Goal: Task Accomplishment & Management: Use online tool/utility

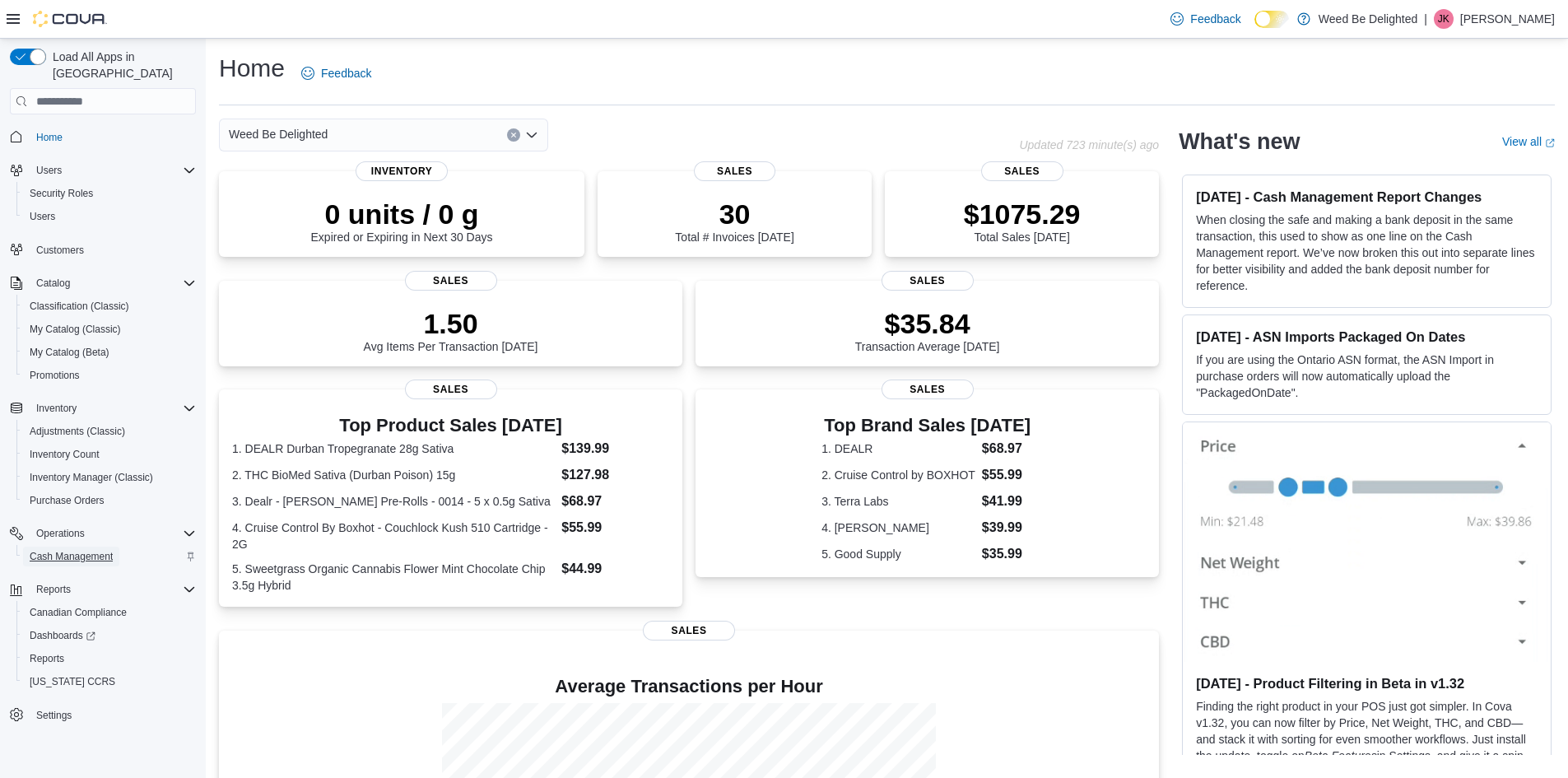
click at [95, 550] on span "Cash Management" at bounding box center [71, 557] width 83 height 13
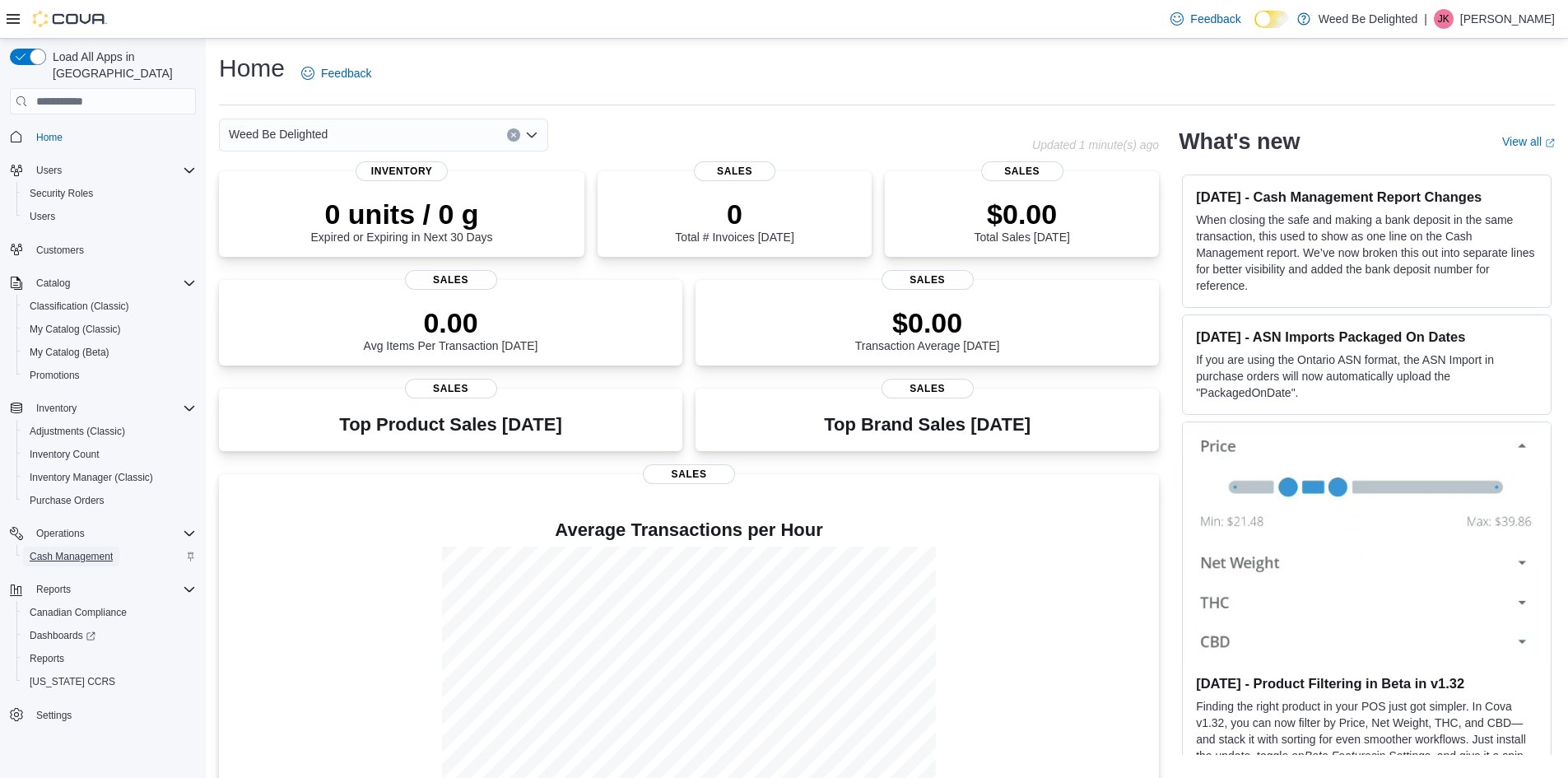
click at [96, 550] on span "Cash Management" at bounding box center [71, 557] width 83 height 13
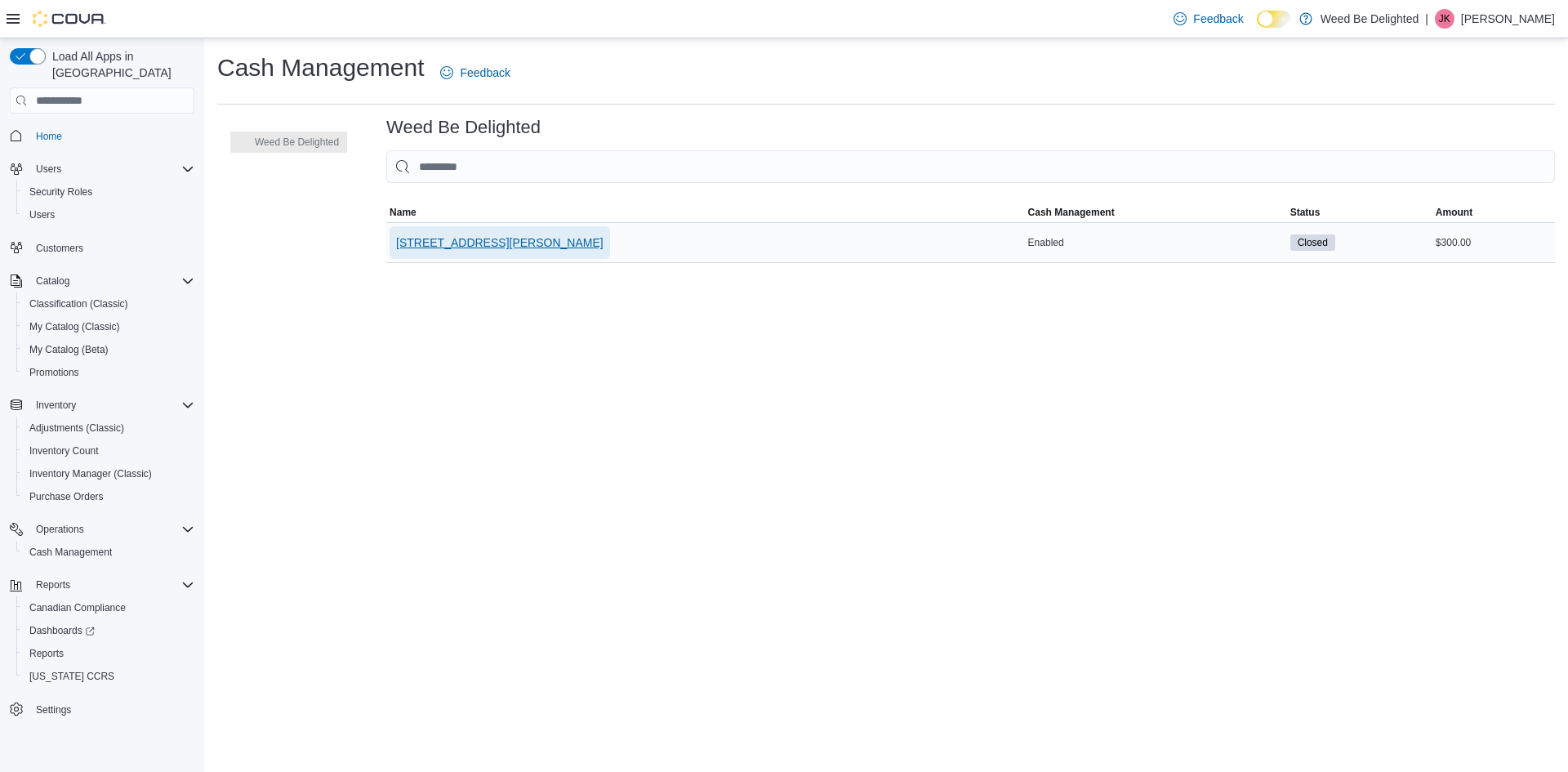
click at [442, 234] on span "[STREET_ADDRESS][PERSON_NAME]" at bounding box center [500, 242] width 207 height 33
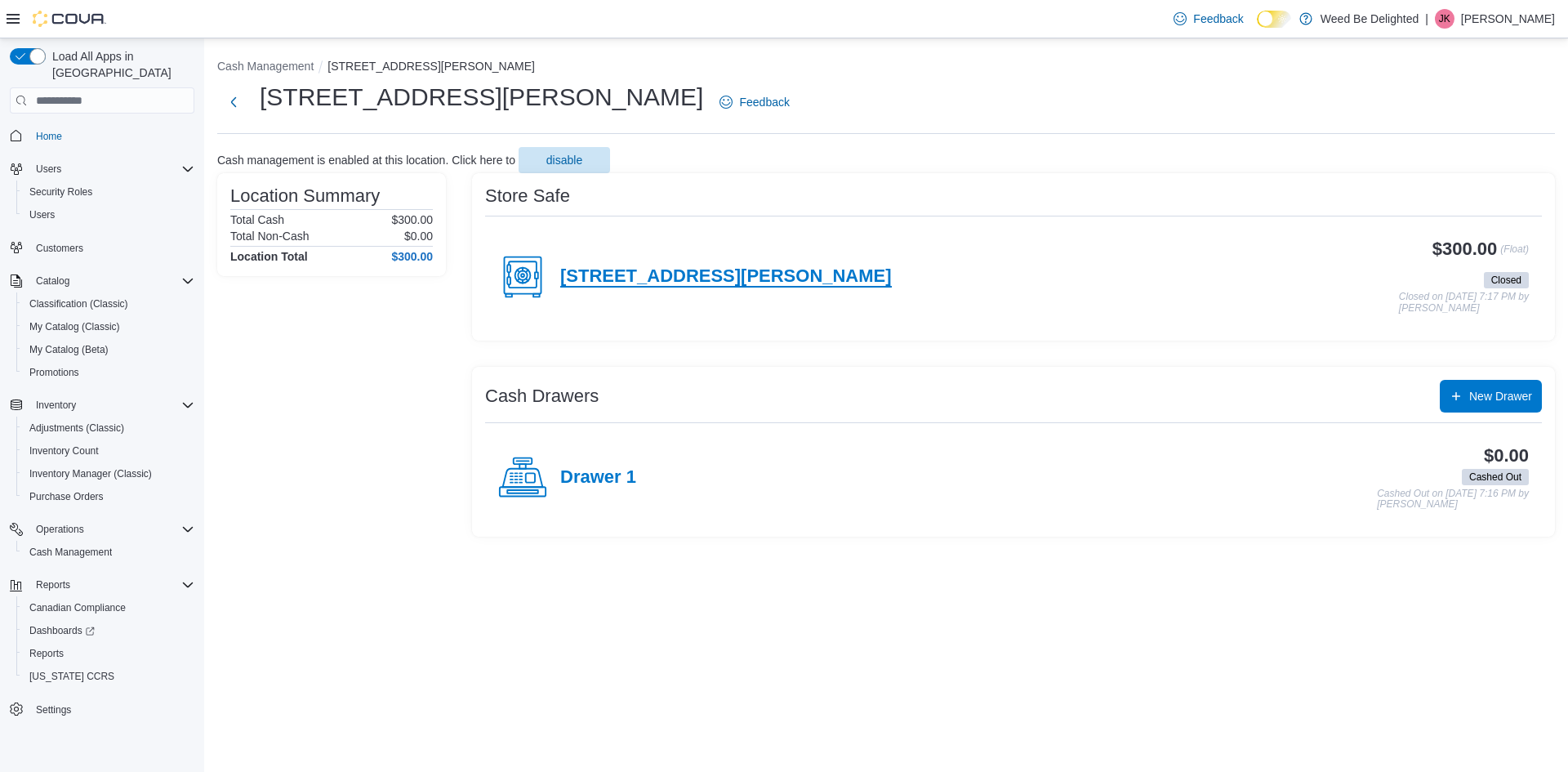
click at [613, 279] on h4 "[STREET_ADDRESS][PERSON_NAME]" at bounding box center [726, 277] width 332 height 21
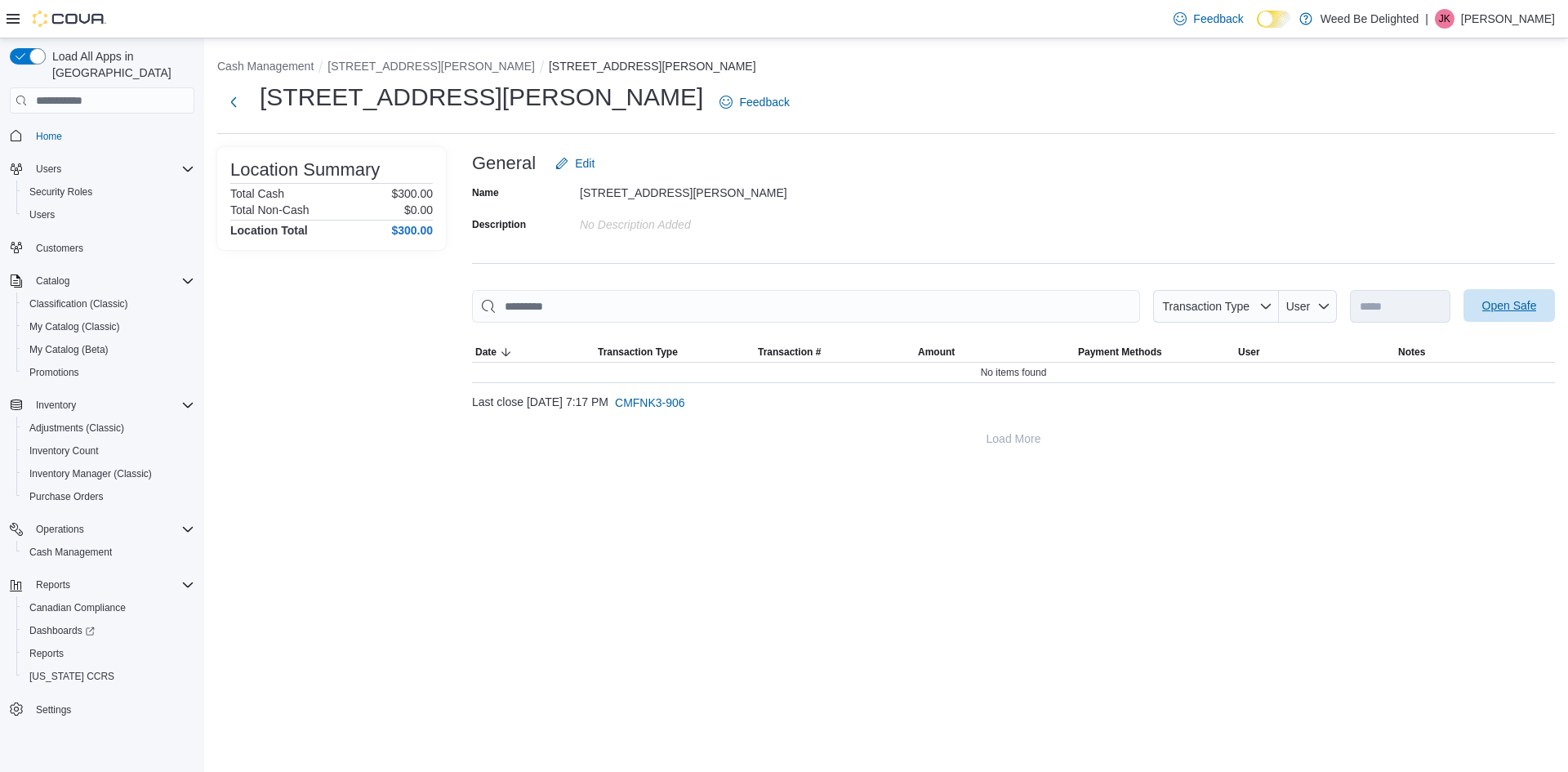
click at [1493, 298] on span "Open Safe" at bounding box center [1509, 305] width 72 height 33
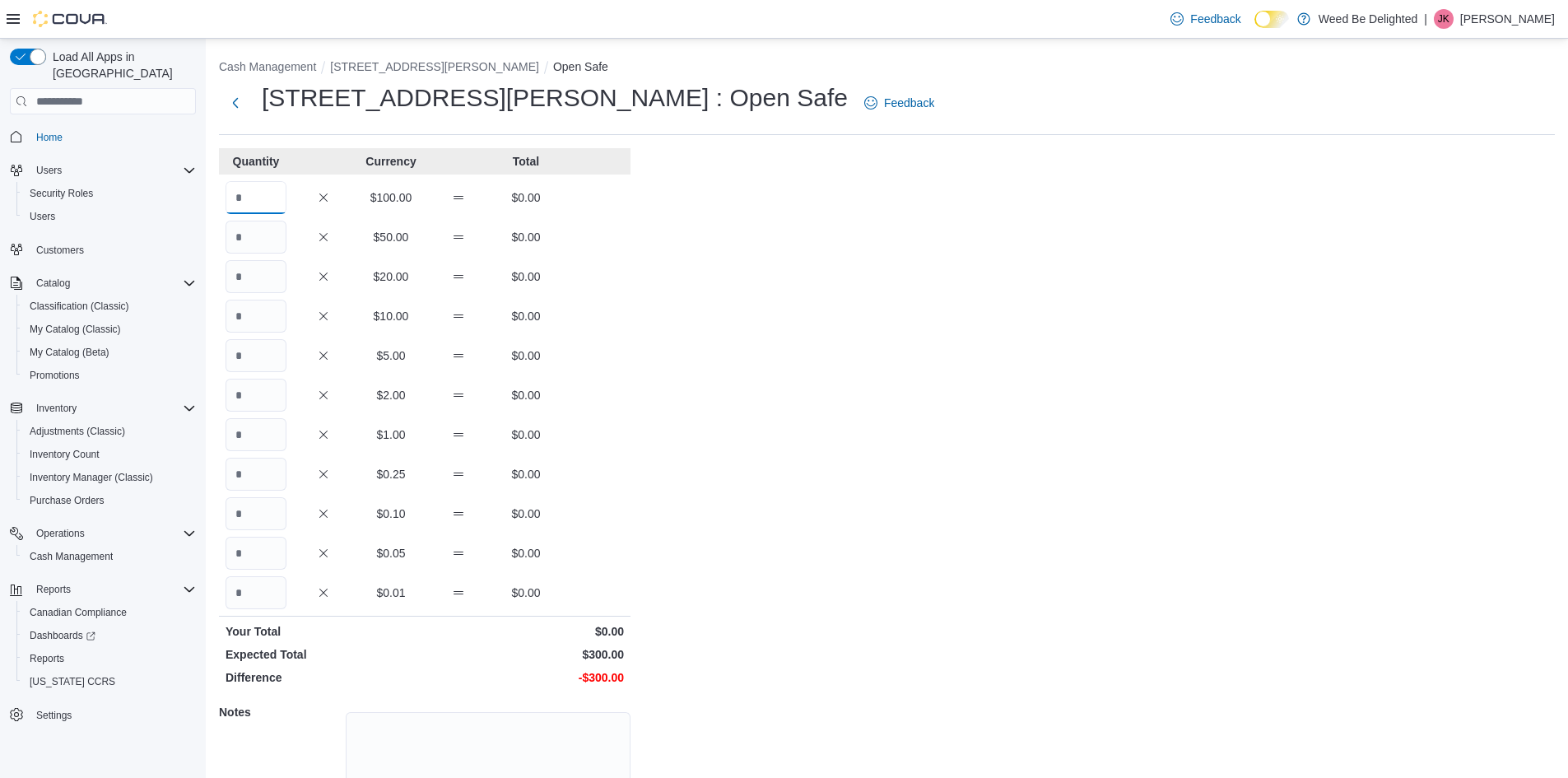
click at [268, 201] on input "Quantity" at bounding box center [256, 197] width 61 height 33
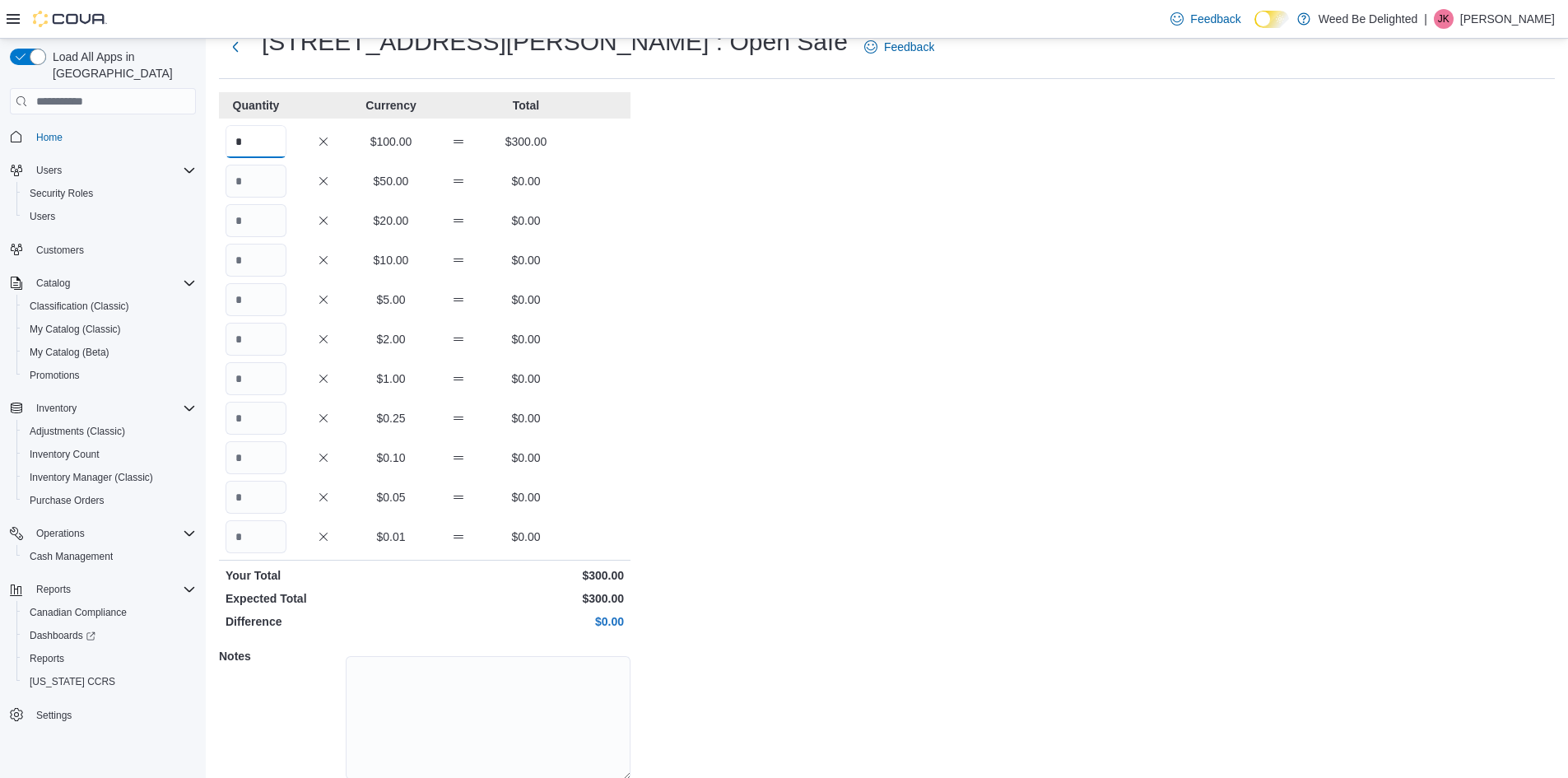
scroll to position [120, 0]
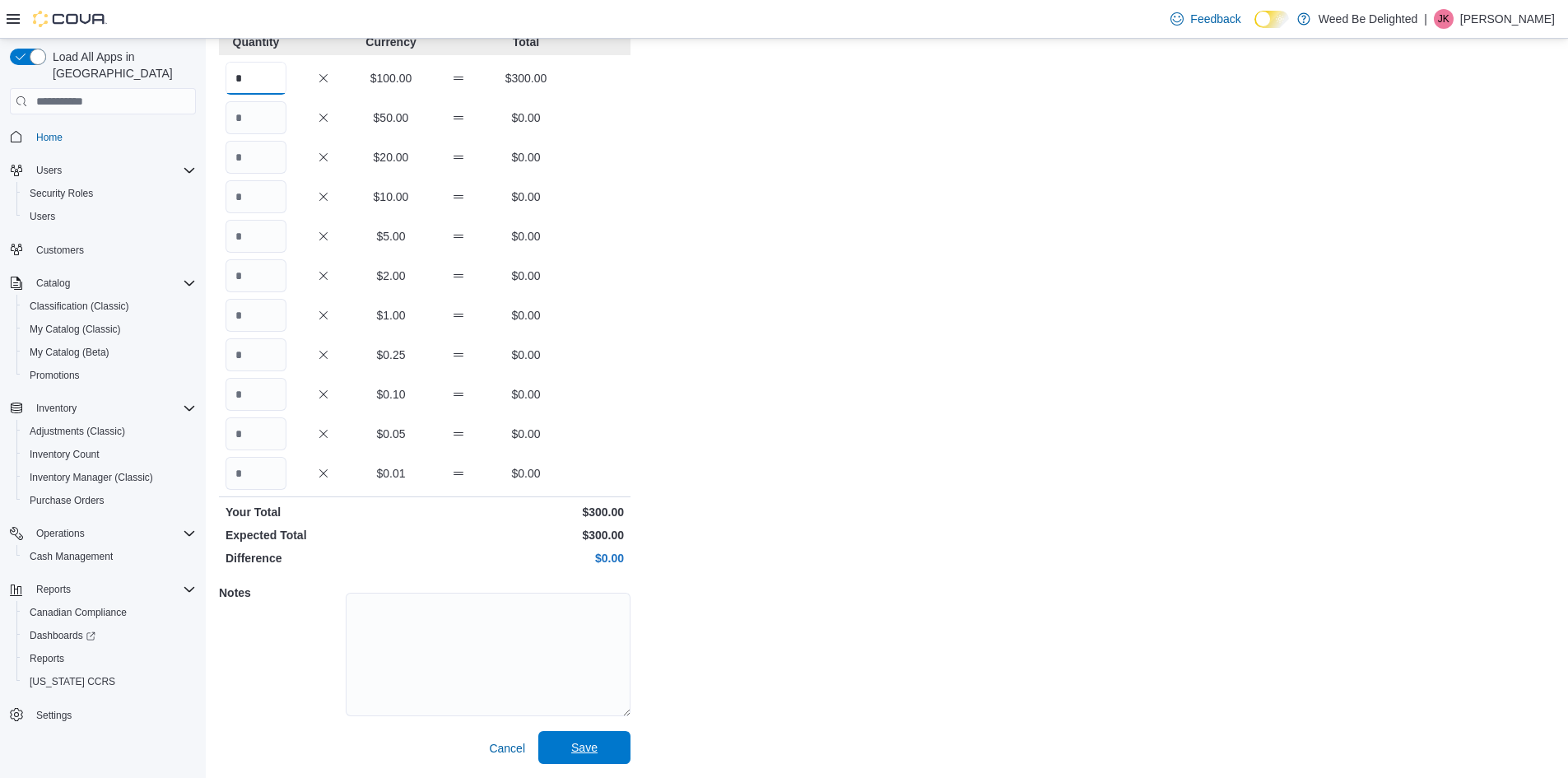
type input "*"
click at [583, 742] on span "Save" at bounding box center [585, 747] width 26 height 16
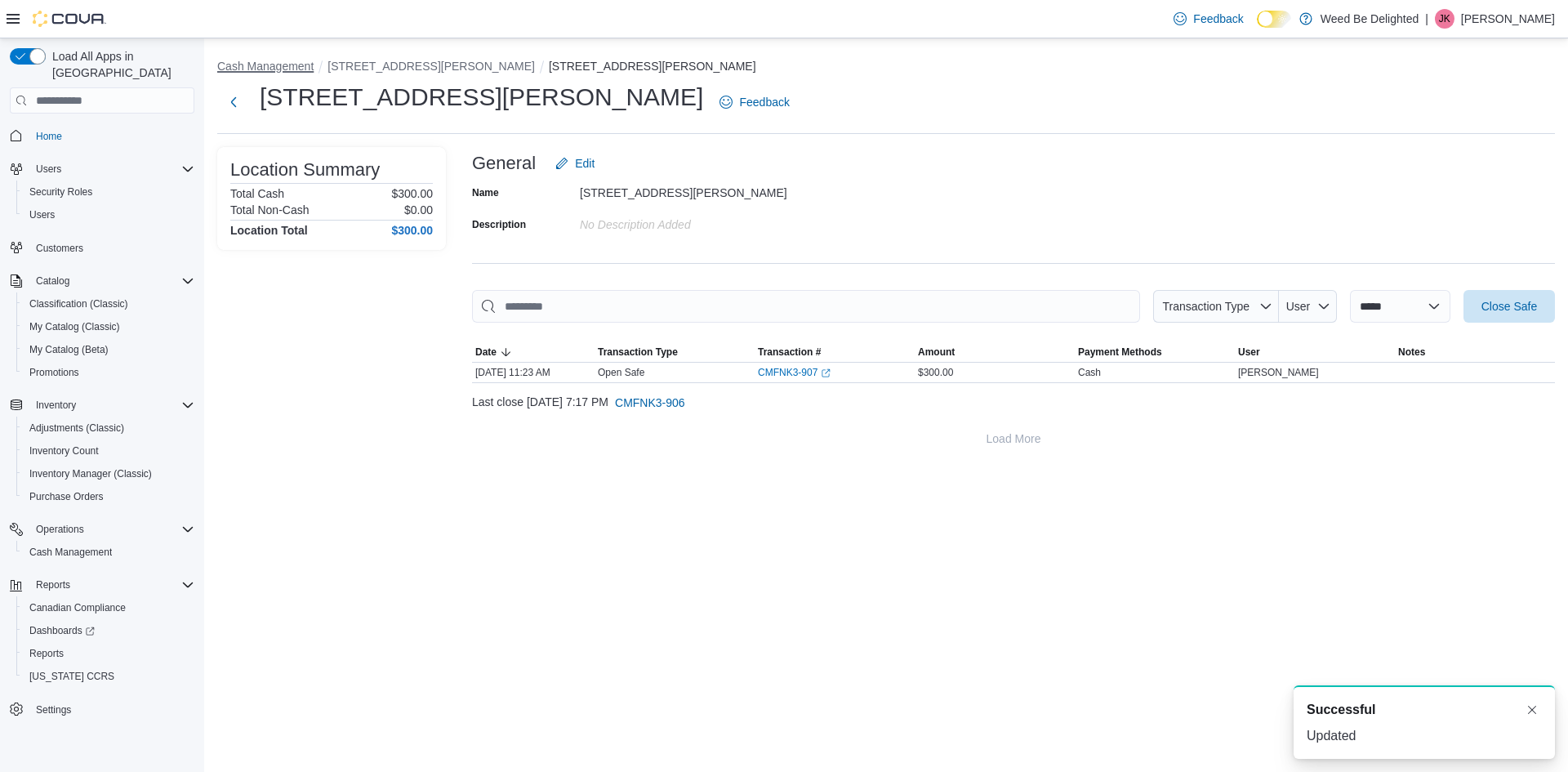
click at [274, 66] on button "Cash Management" at bounding box center [265, 66] width 96 height 13
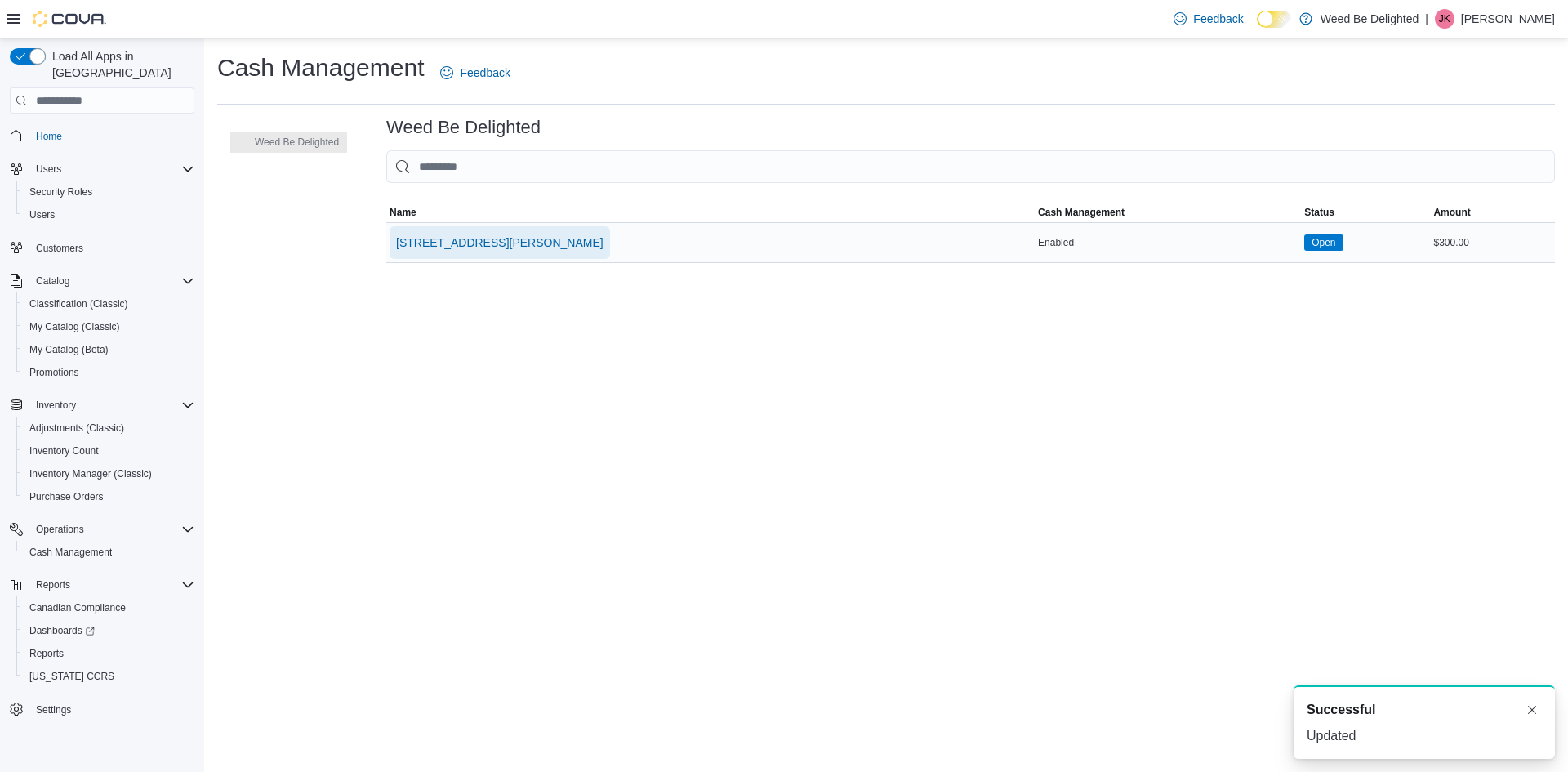
click at [430, 244] on span "[STREET_ADDRESS][PERSON_NAME]" at bounding box center [500, 242] width 207 height 16
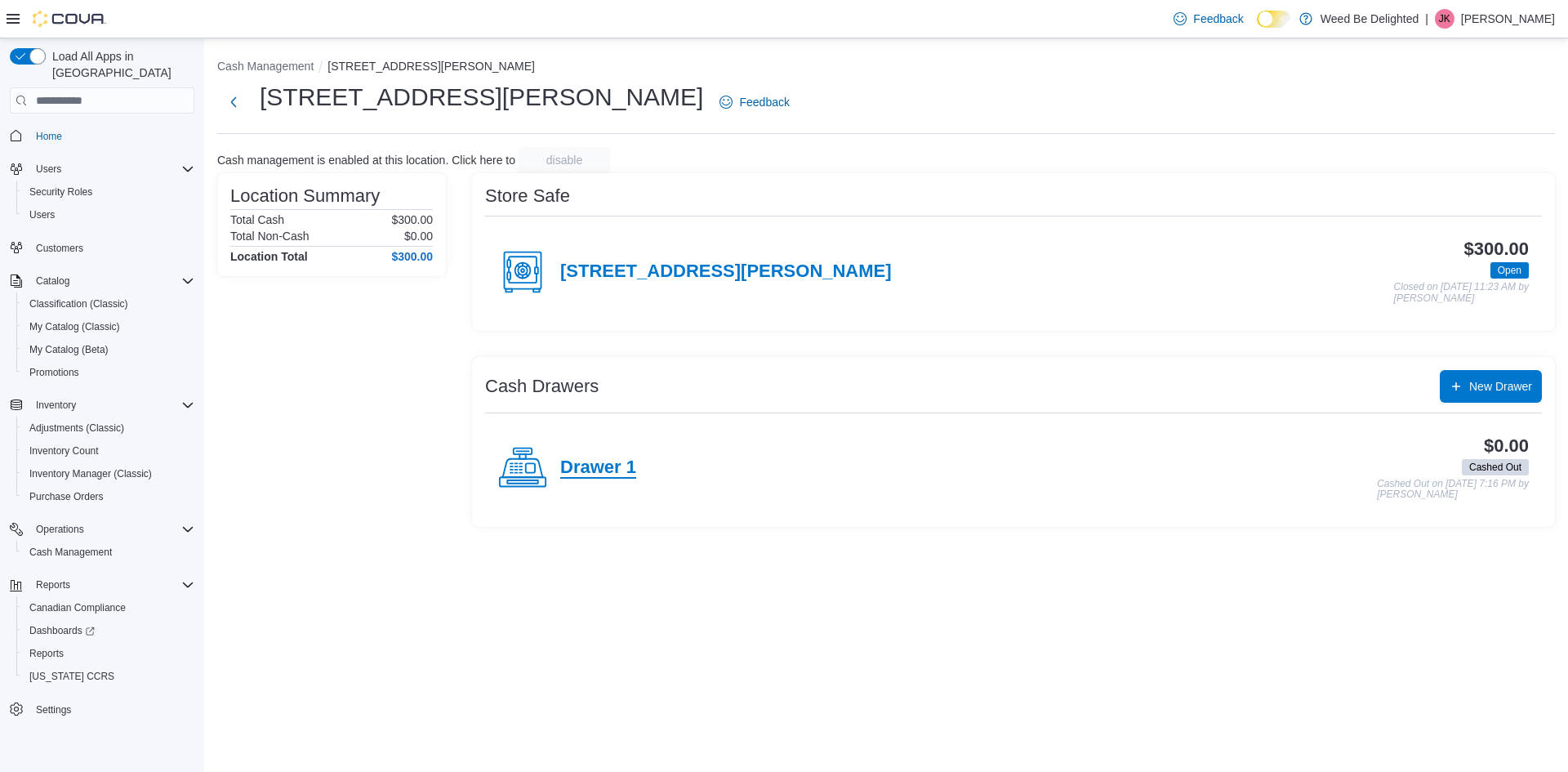
click at [598, 465] on h4 "Drawer 1" at bounding box center [598, 467] width 76 height 21
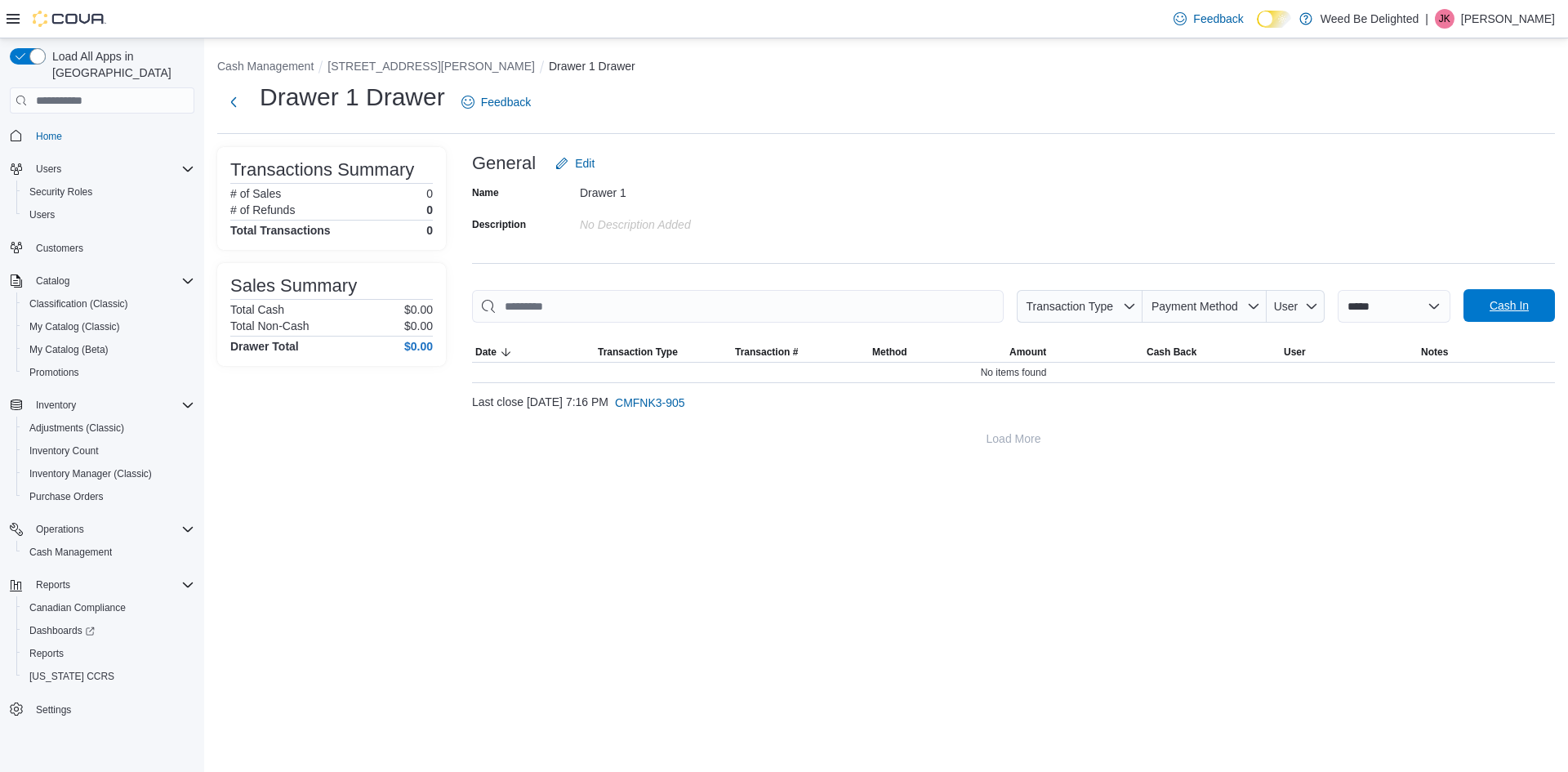
click at [1505, 302] on span "Cash In" at bounding box center [1509, 305] width 39 height 16
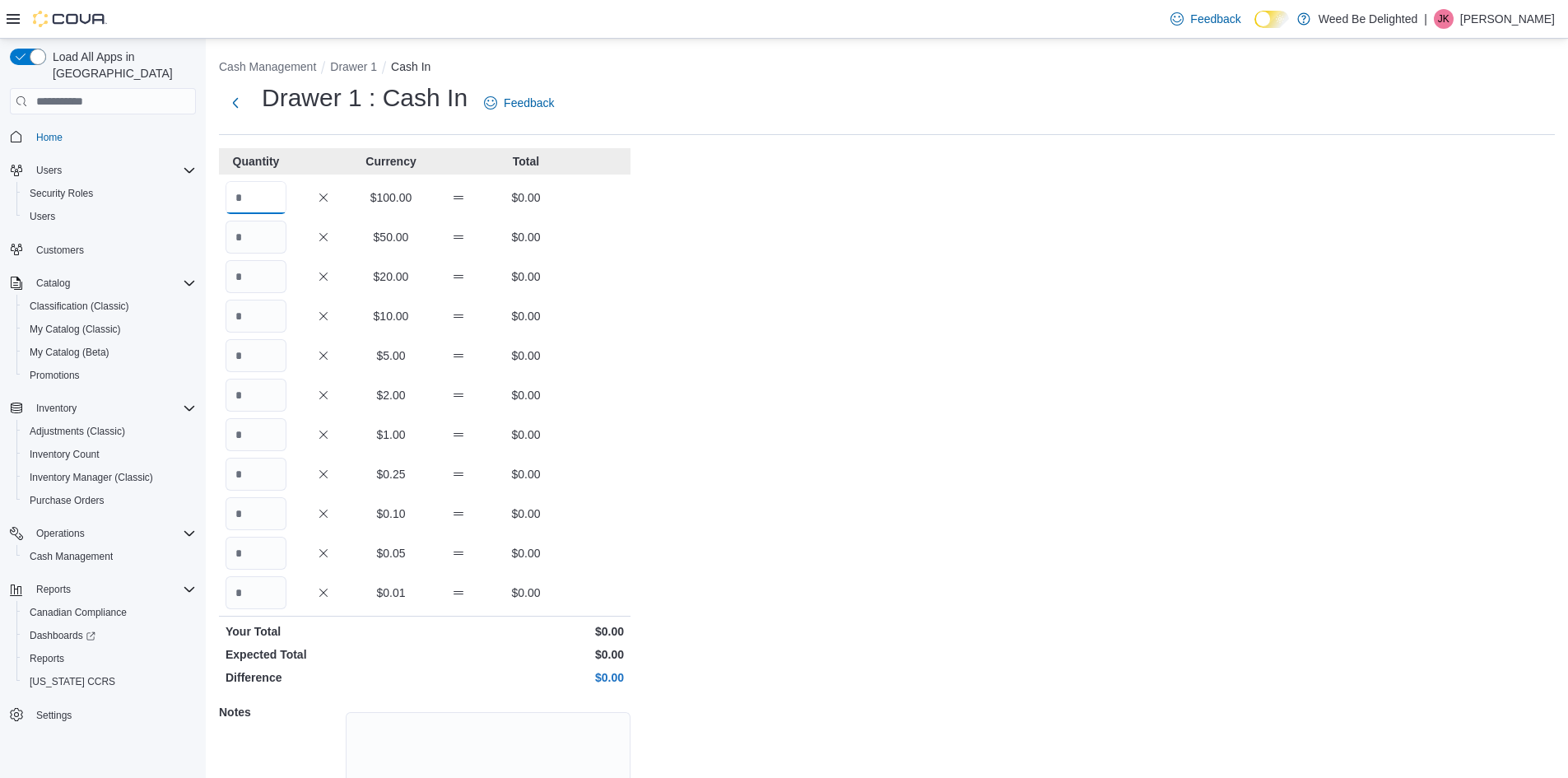
click at [259, 200] on input "Quantity" at bounding box center [256, 197] width 61 height 33
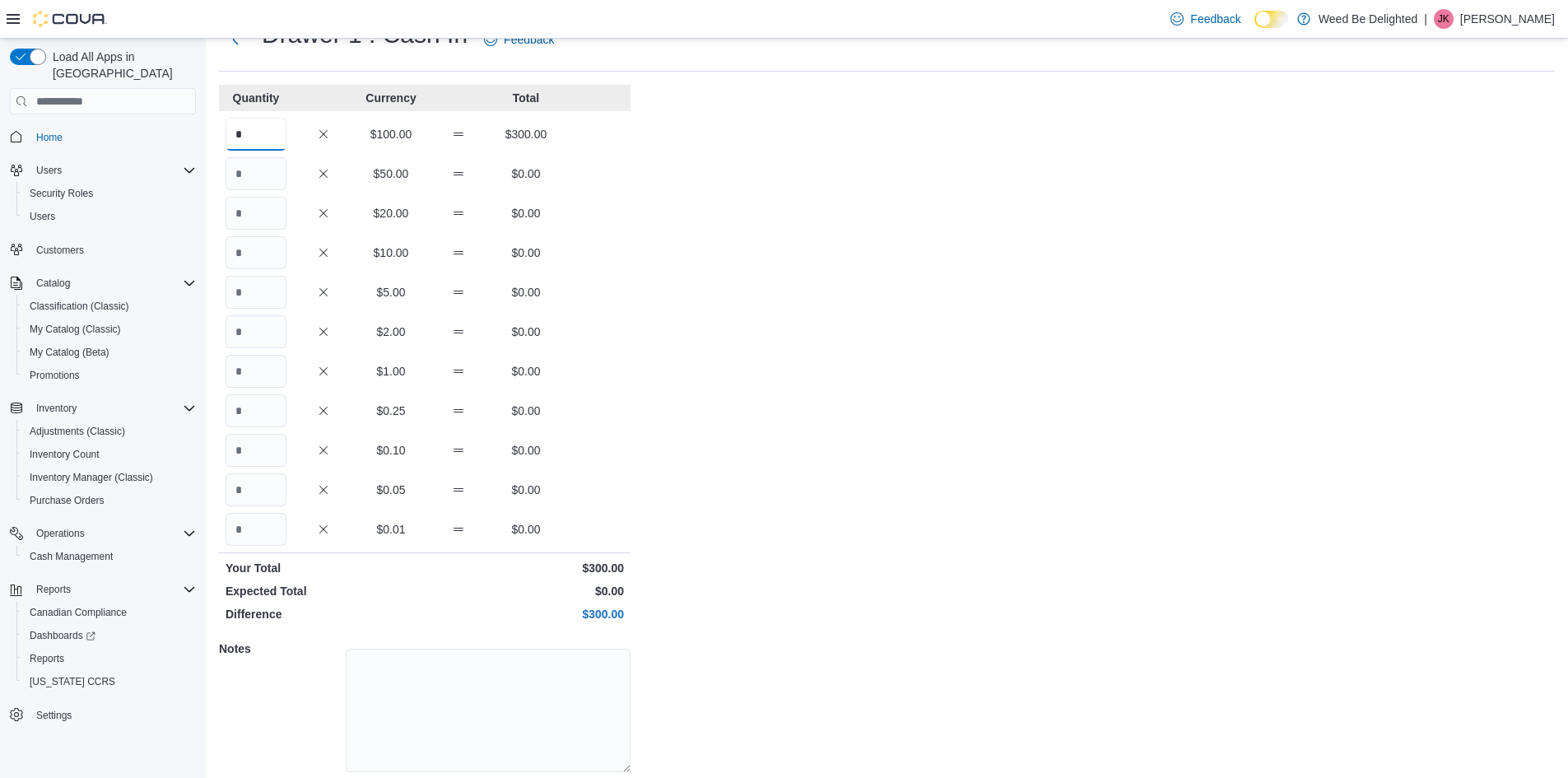
scroll to position [120, 0]
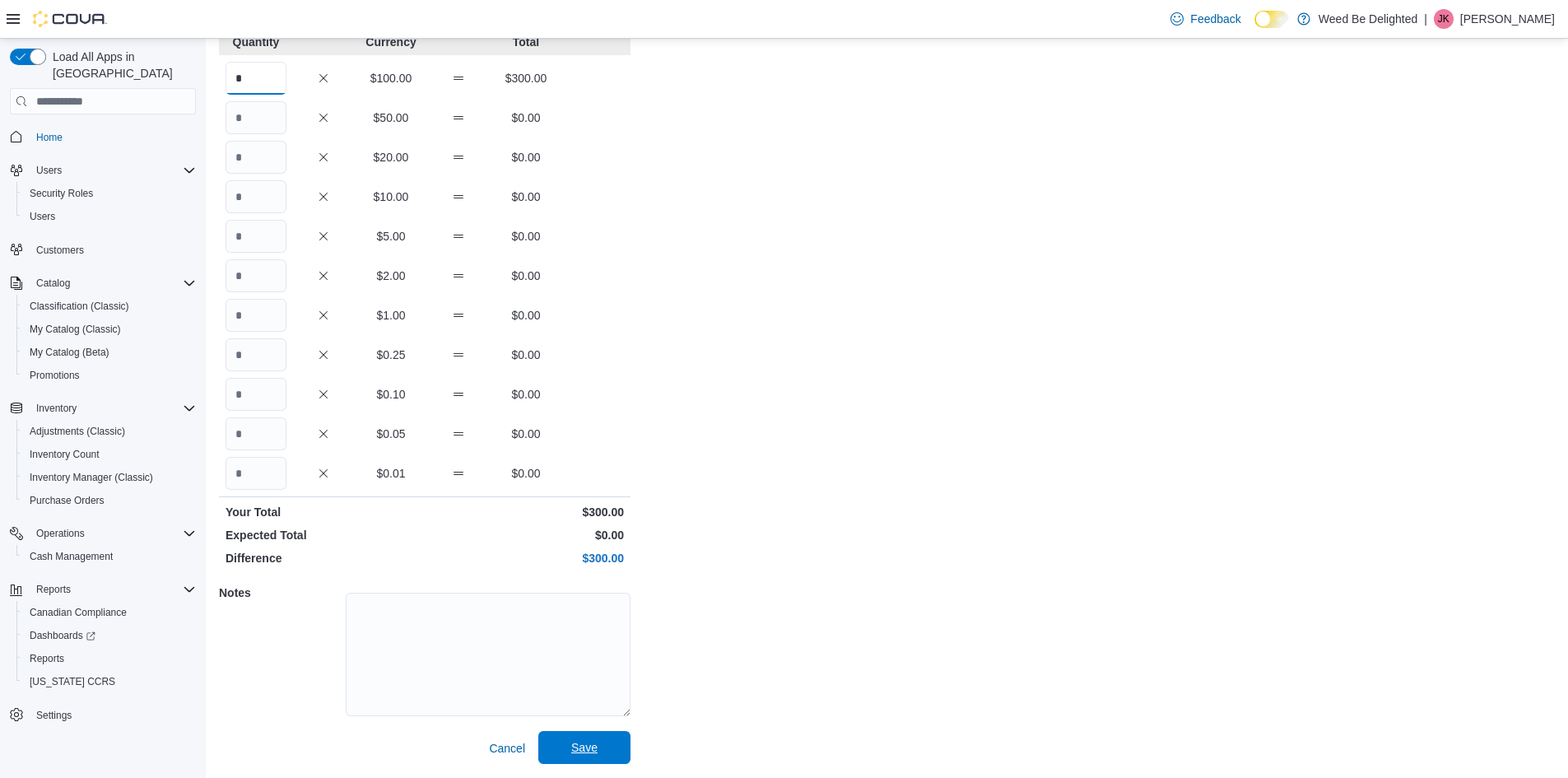
type input "*"
click at [590, 747] on span "Save" at bounding box center [585, 747] width 26 height 16
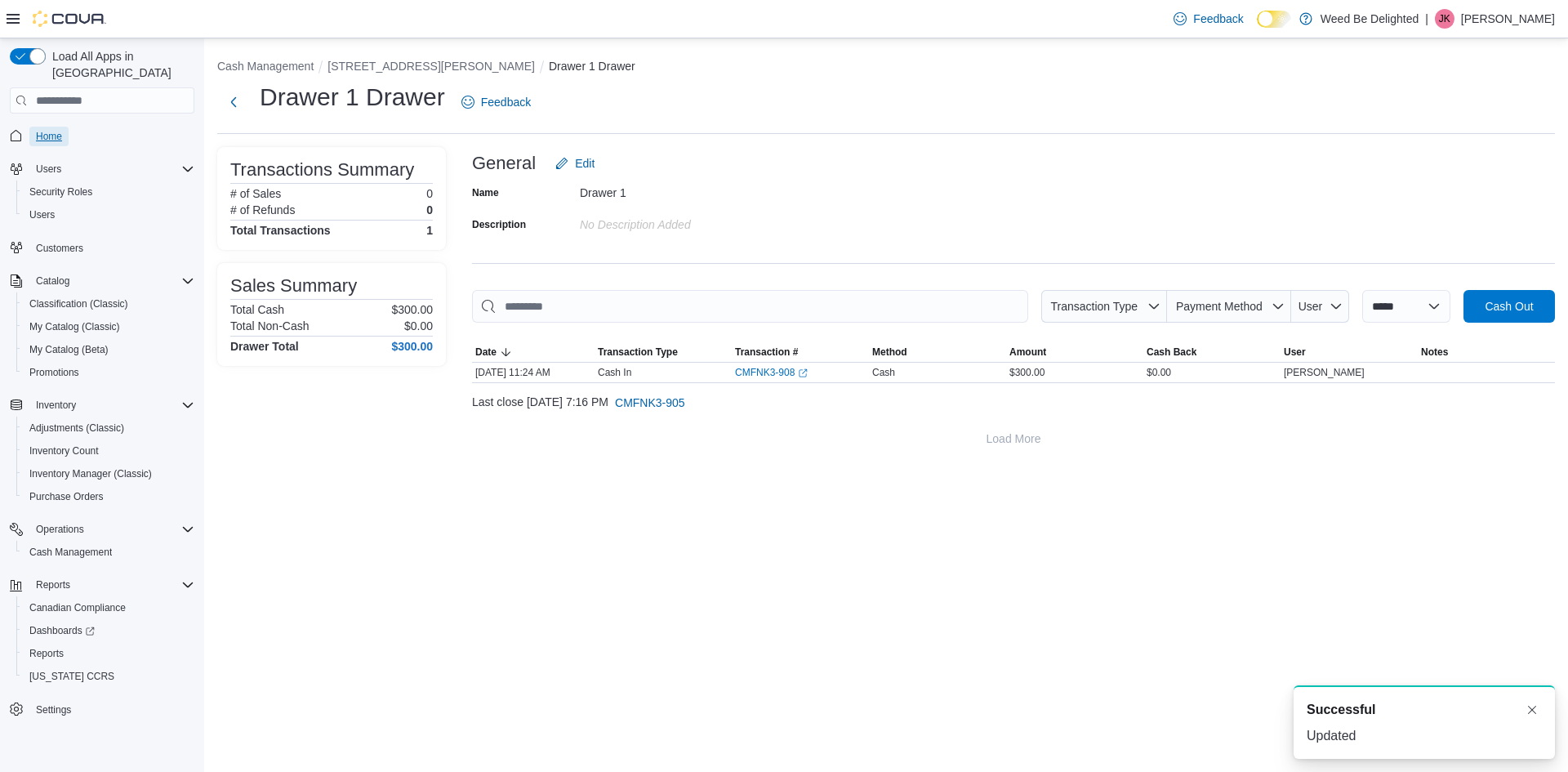
click at [38, 130] on span "Home" at bounding box center [49, 136] width 26 height 13
